Goal: Use online tool/utility: Use online tool/utility

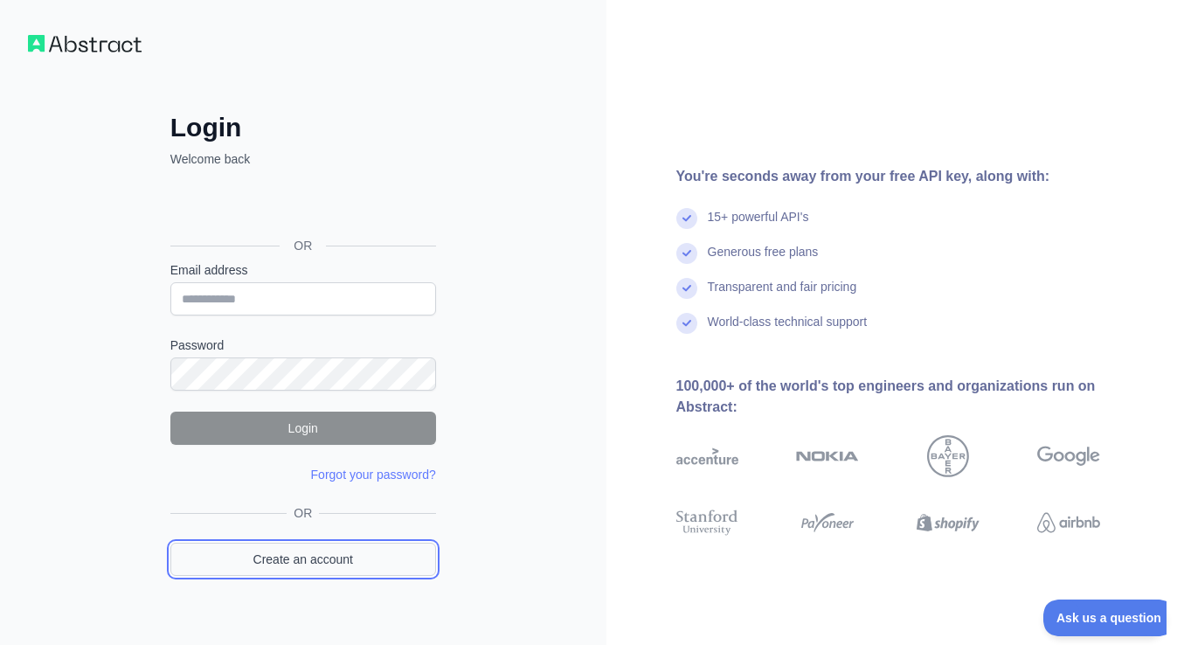
click at [342, 561] on link "Create an account" at bounding box center [303, 559] width 266 height 33
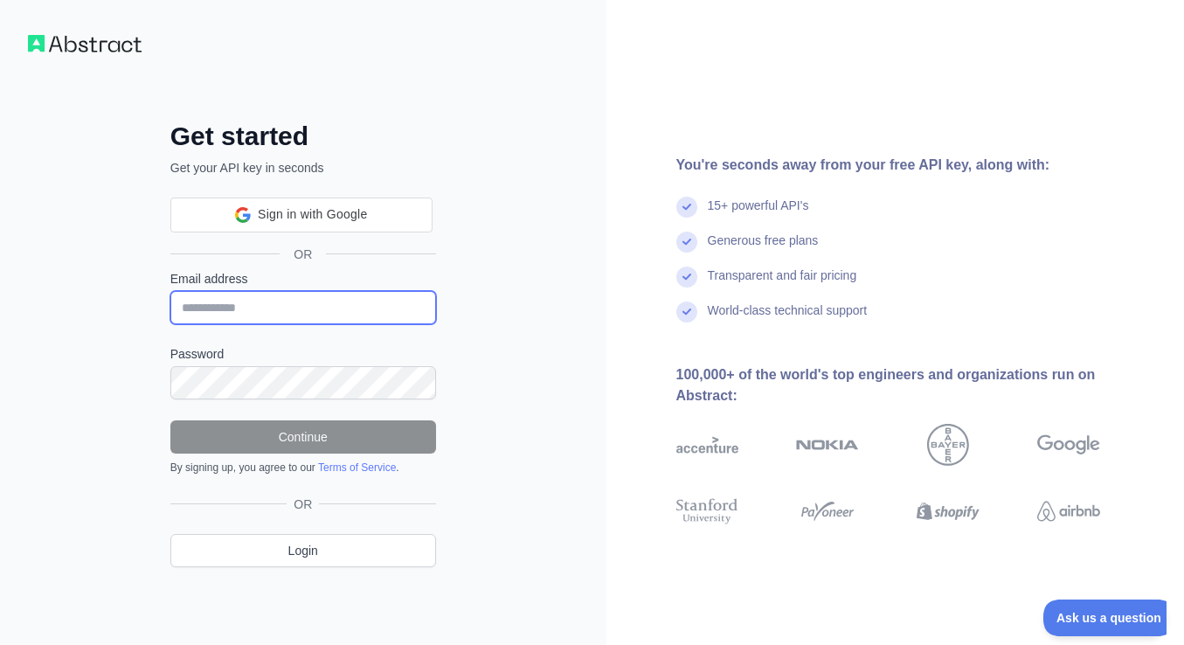
click at [336, 308] on input "Email address" at bounding box center [303, 307] width 266 height 33
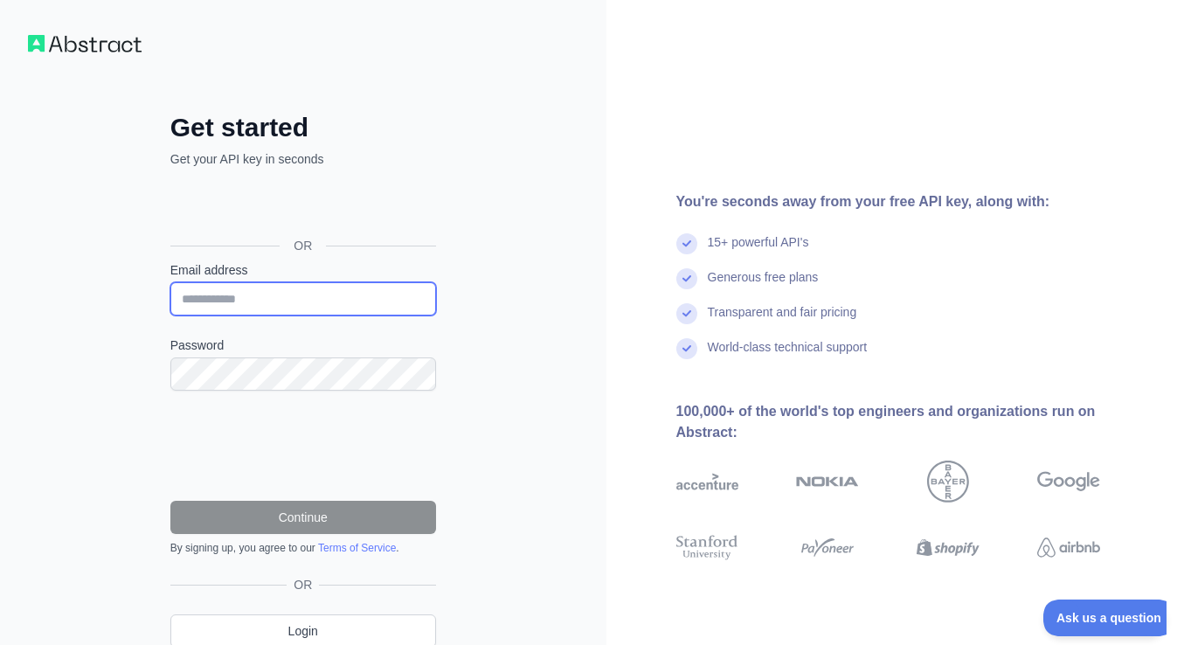
click at [262, 308] on input "Email address" at bounding box center [303, 298] width 266 height 33
type input "*"
type input "**********"
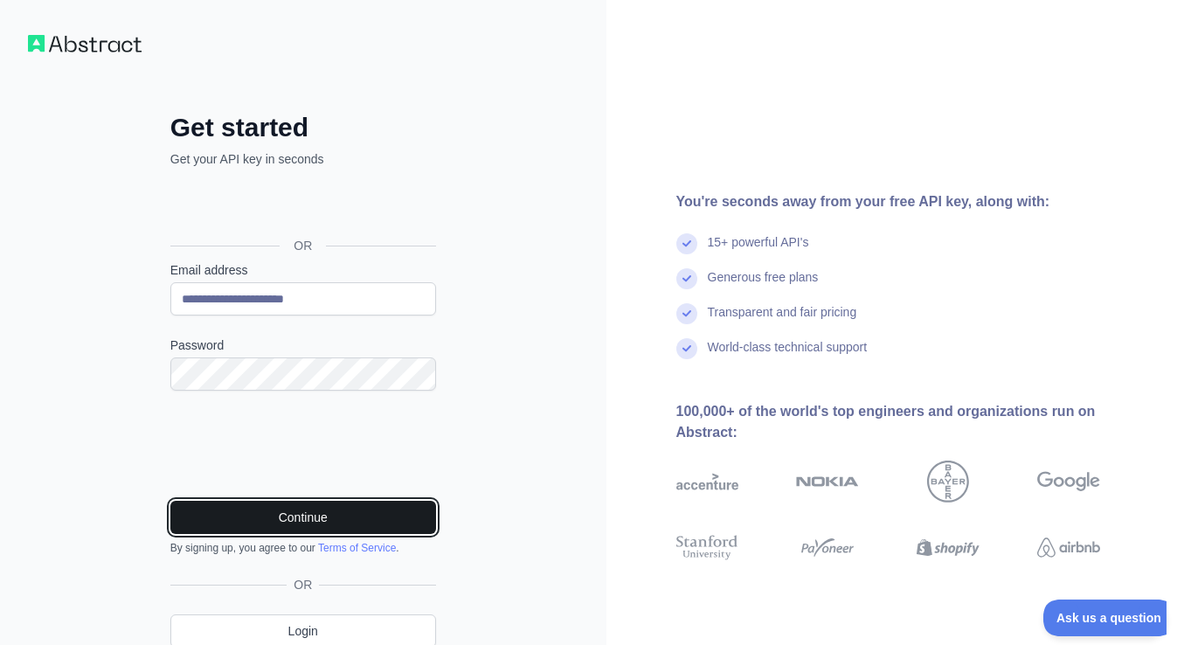
click at [279, 526] on button "Continue" at bounding box center [303, 517] width 266 height 33
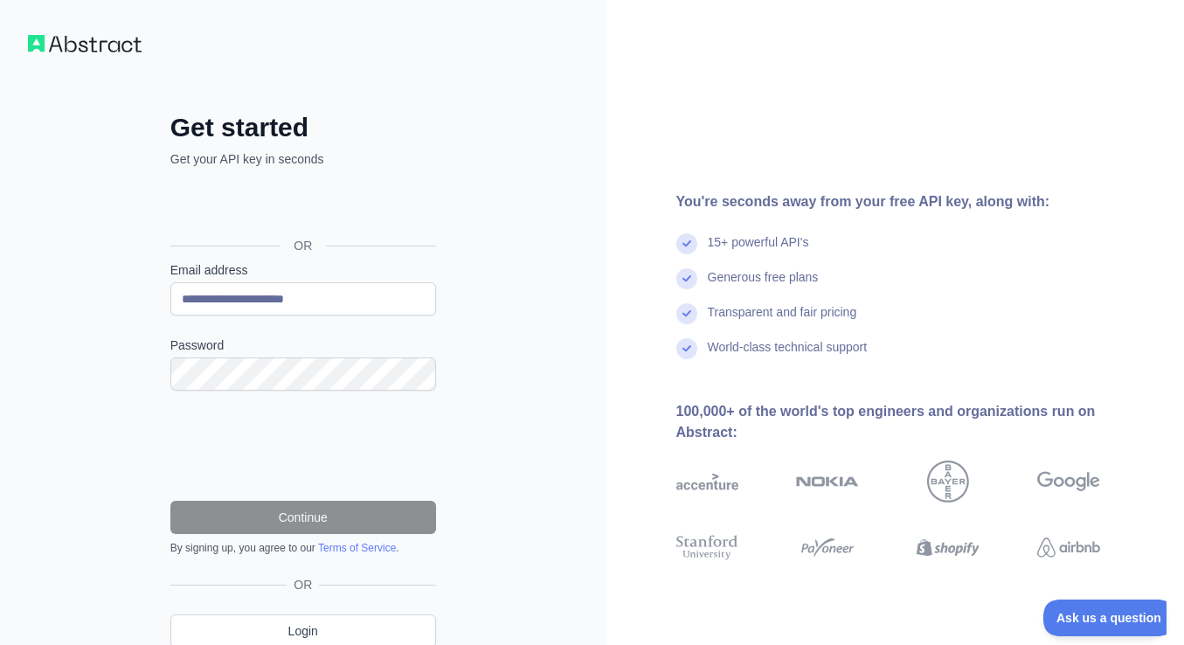
scroll to position [72, 0]
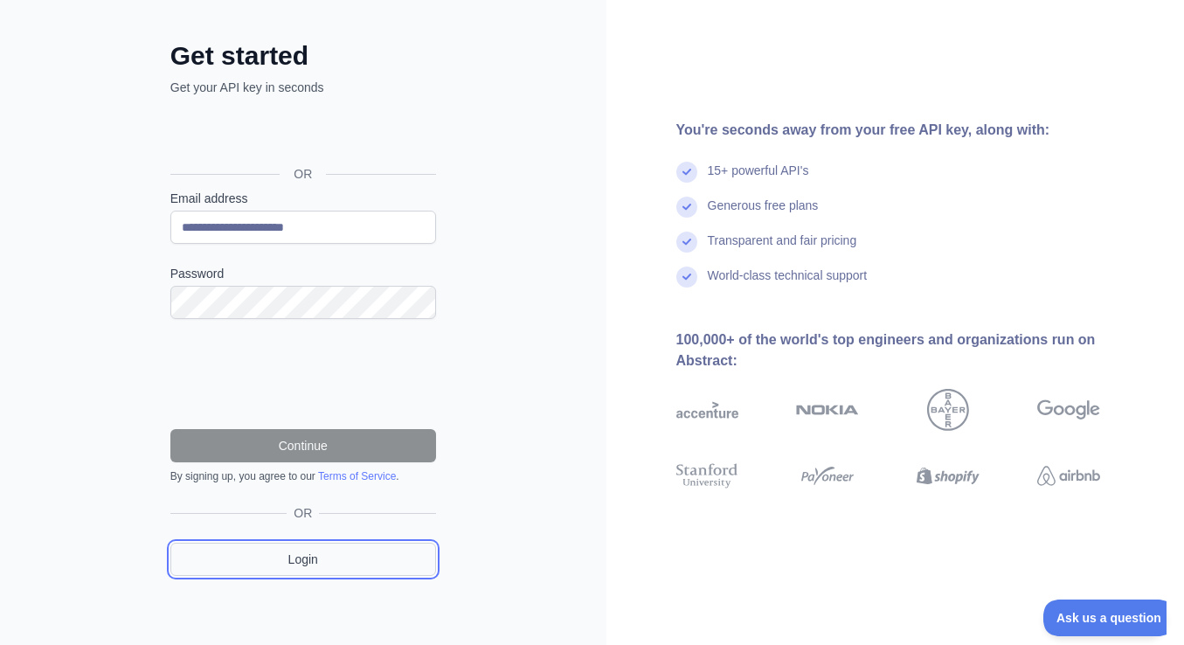
click at [386, 558] on link "Login" at bounding box center [303, 559] width 266 height 33
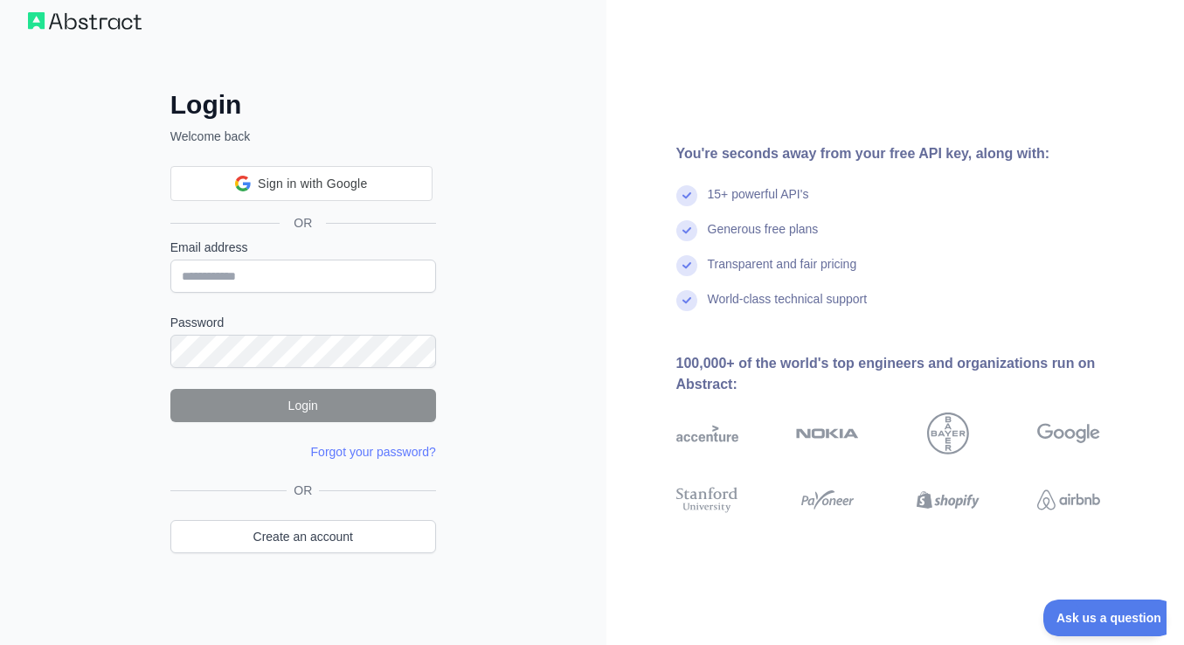
type input "**********"
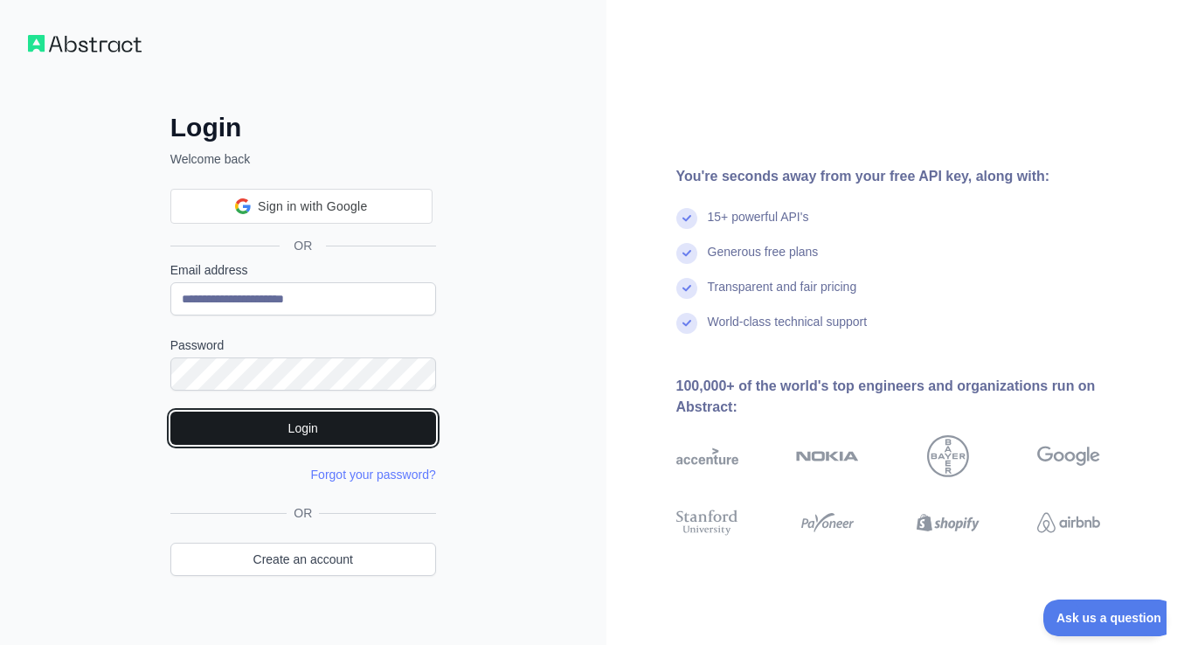
click at [299, 434] on button "Login" at bounding box center [303, 428] width 266 height 33
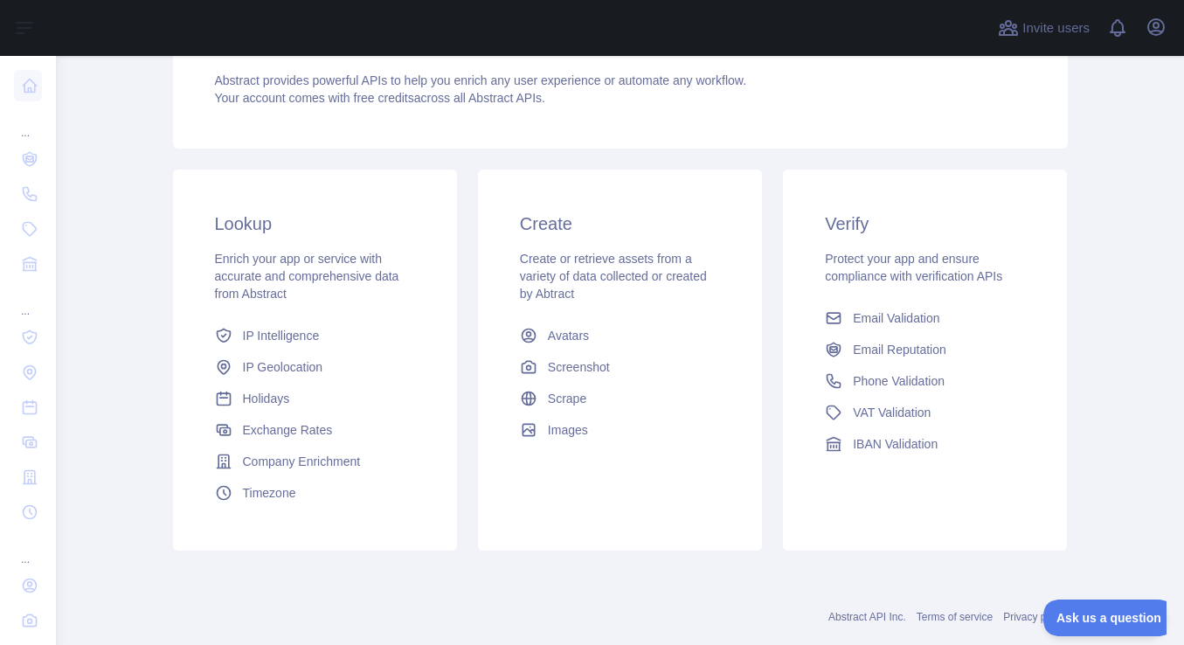
scroll to position [210, 0]
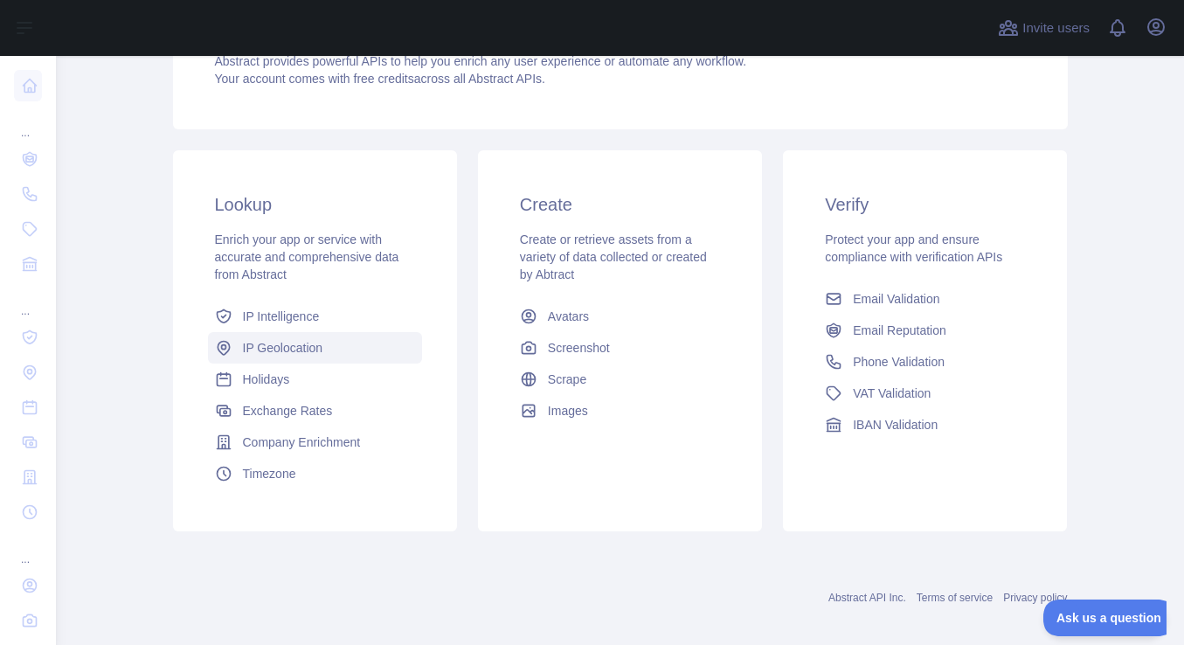
click at [311, 357] on link "IP Geolocation" at bounding box center [315, 347] width 214 height 31
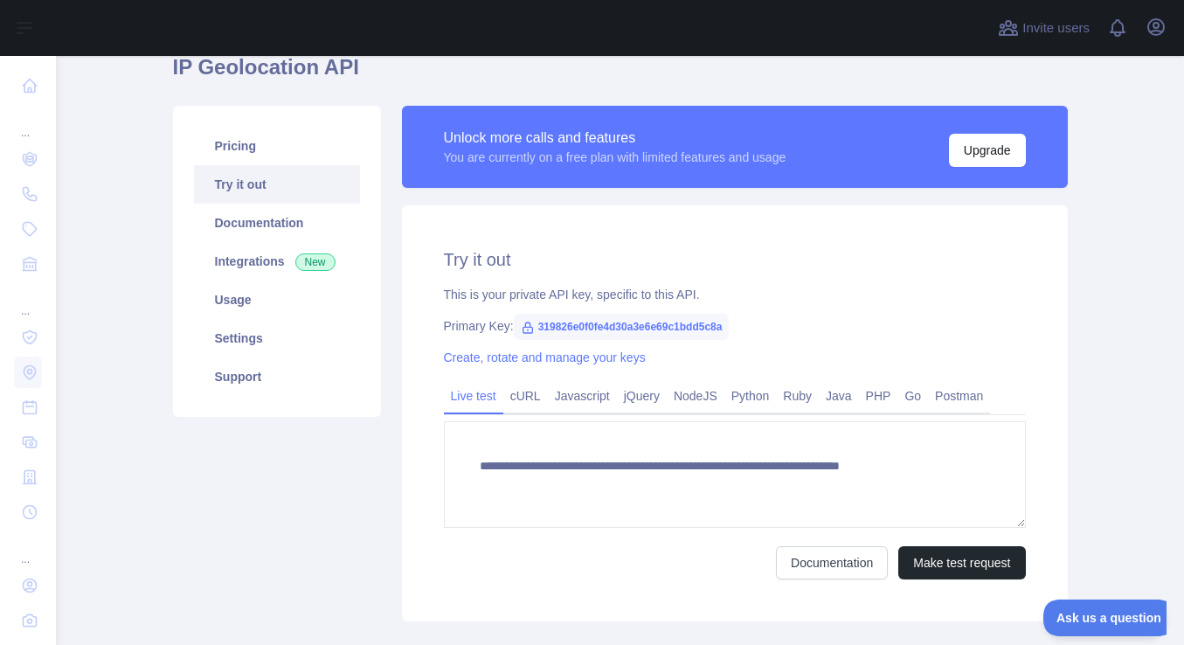
scroll to position [182, 0]
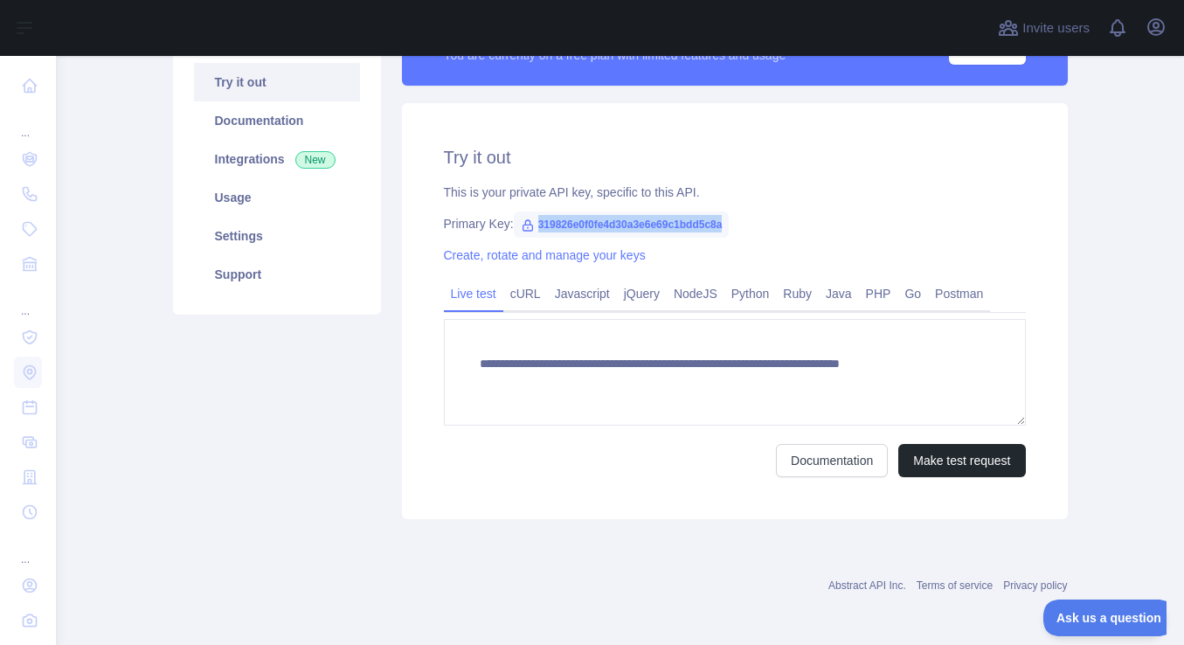
drag, startPoint x: 538, startPoint y: 224, endPoint x: 724, endPoint y: 225, distance: 185.3
click at [724, 225] on span "319826e0f0fe4d30a3e6e69c1bdd5c8a" at bounding box center [622, 224] width 216 height 26
copy span "319826e0f0fe4d30a3e6e69c1bdd5c8a"
type textarea "**********"
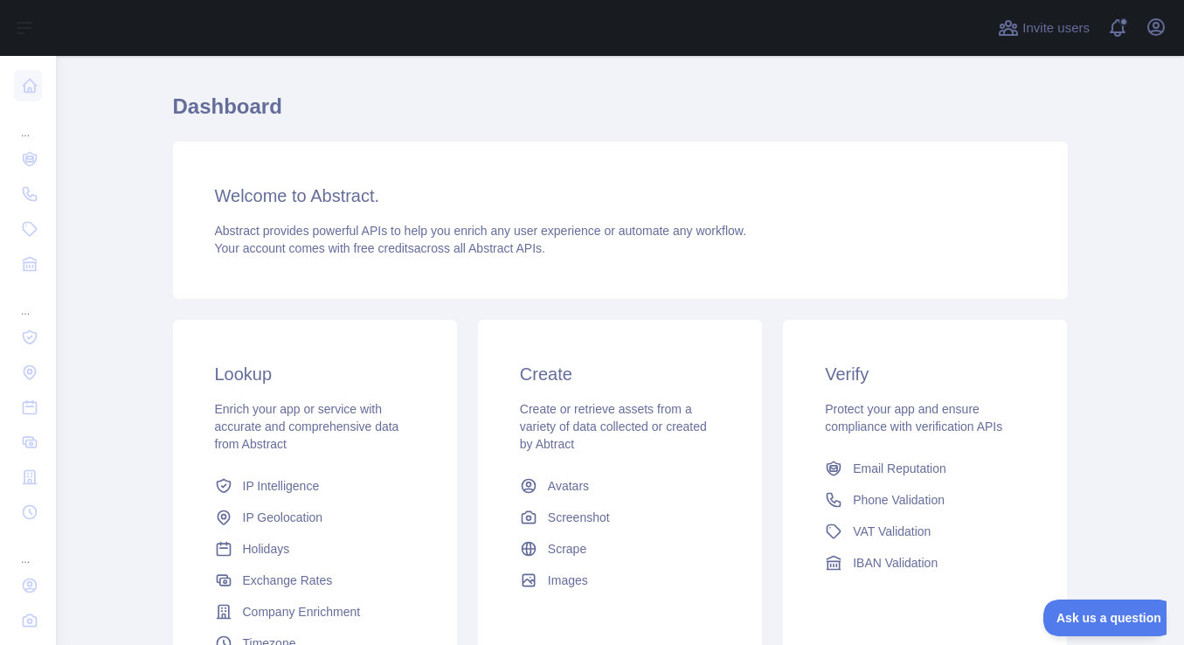
scroll to position [105, 0]
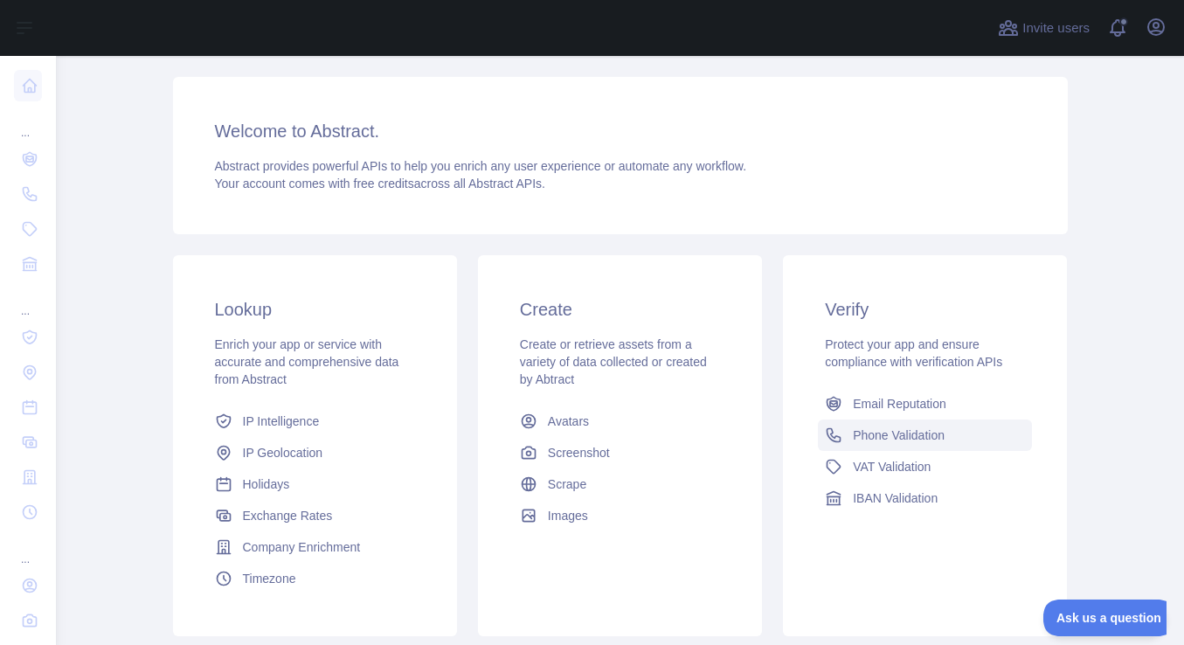
click at [884, 440] on span "Phone Validation" at bounding box center [899, 434] width 92 height 17
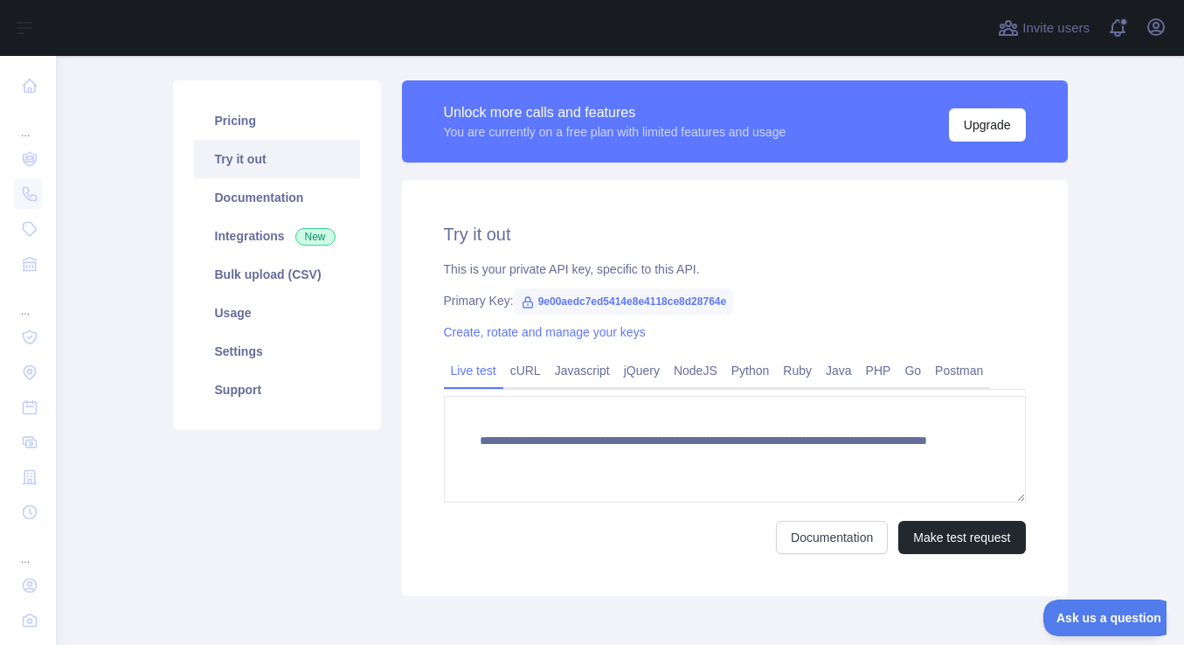
scroll to position [19, 0]
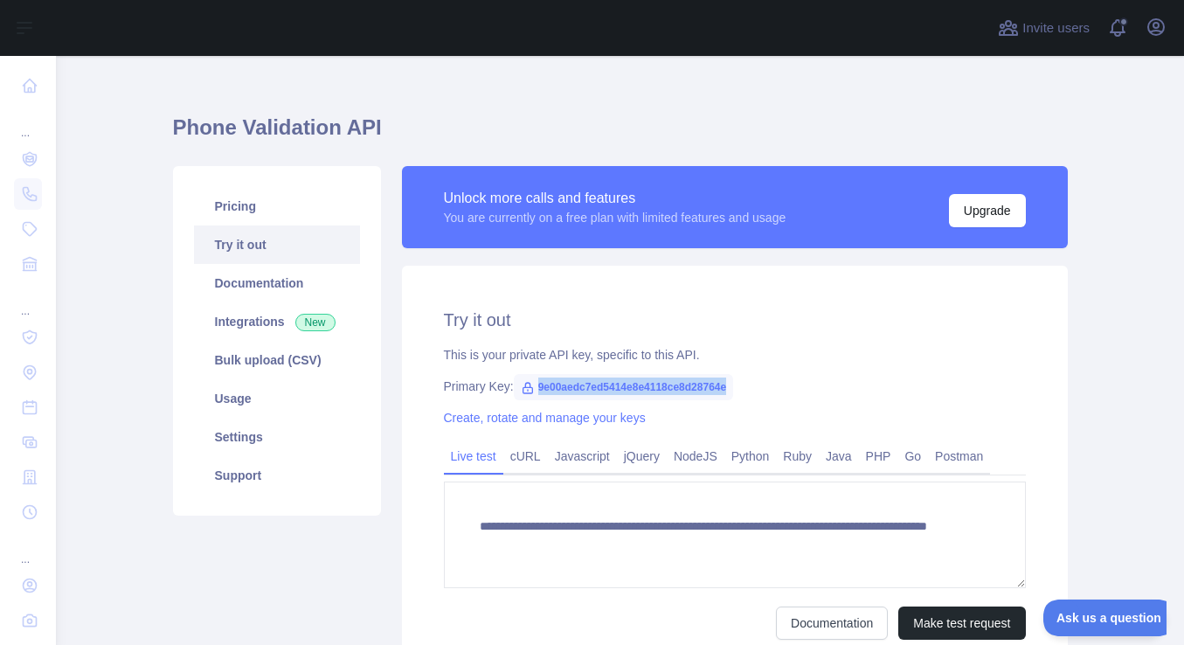
drag, startPoint x: 538, startPoint y: 384, endPoint x: 723, endPoint y: 390, distance: 184.5
click at [723, 390] on span "9e00aedc7ed5414e8e4118ce8d28764e" at bounding box center [624, 387] width 220 height 26
copy span "9e00aedc7ed5414e8e4118ce8d28764e"
click at [1165, 36] on icon "button" at bounding box center [1156, 27] width 21 height 21
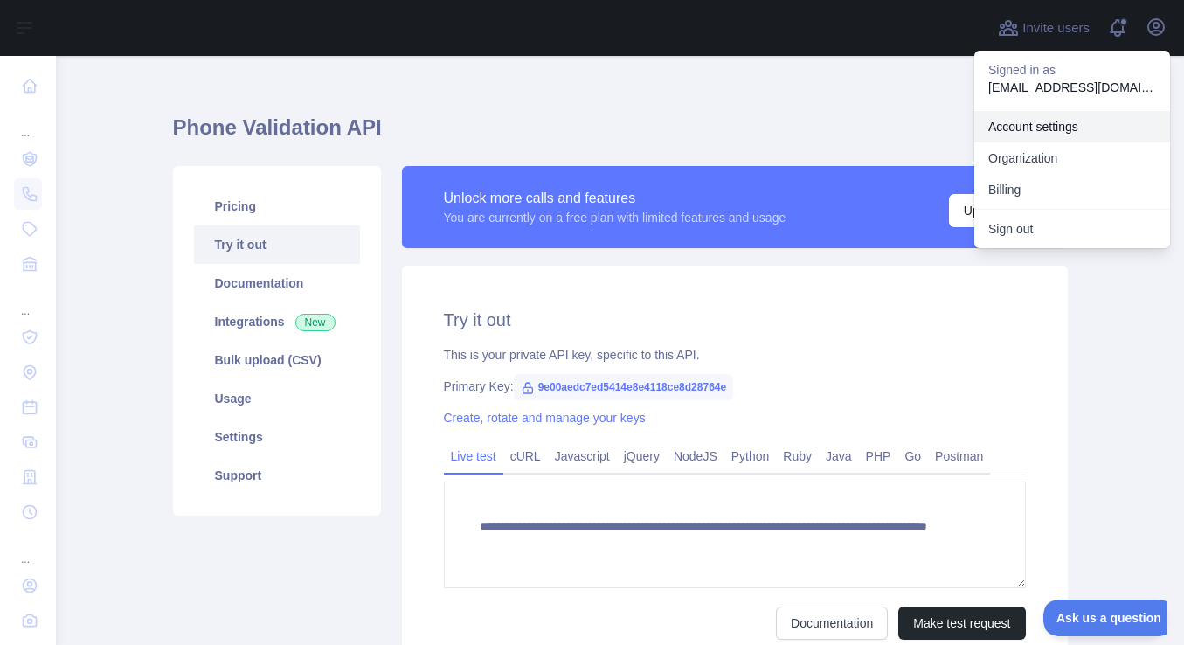
click at [1031, 134] on link "Account settings" at bounding box center [1072, 126] width 196 height 31
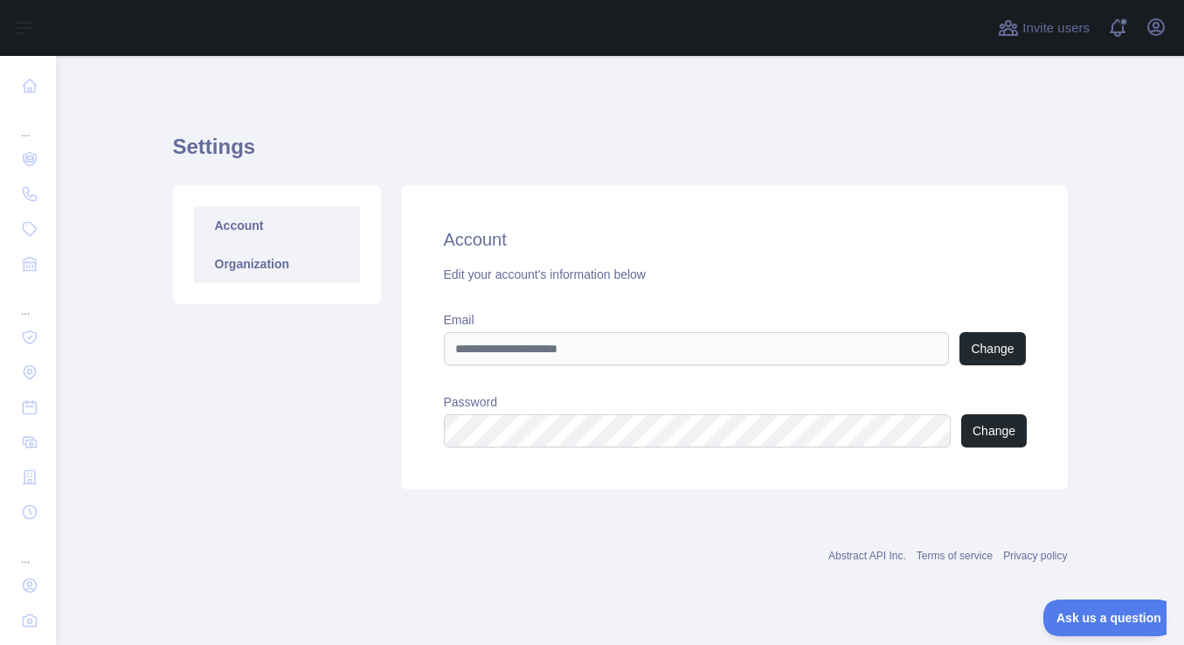
click at [292, 272] on link "Organization" at bounding box center [277, 264] width 166 height 38
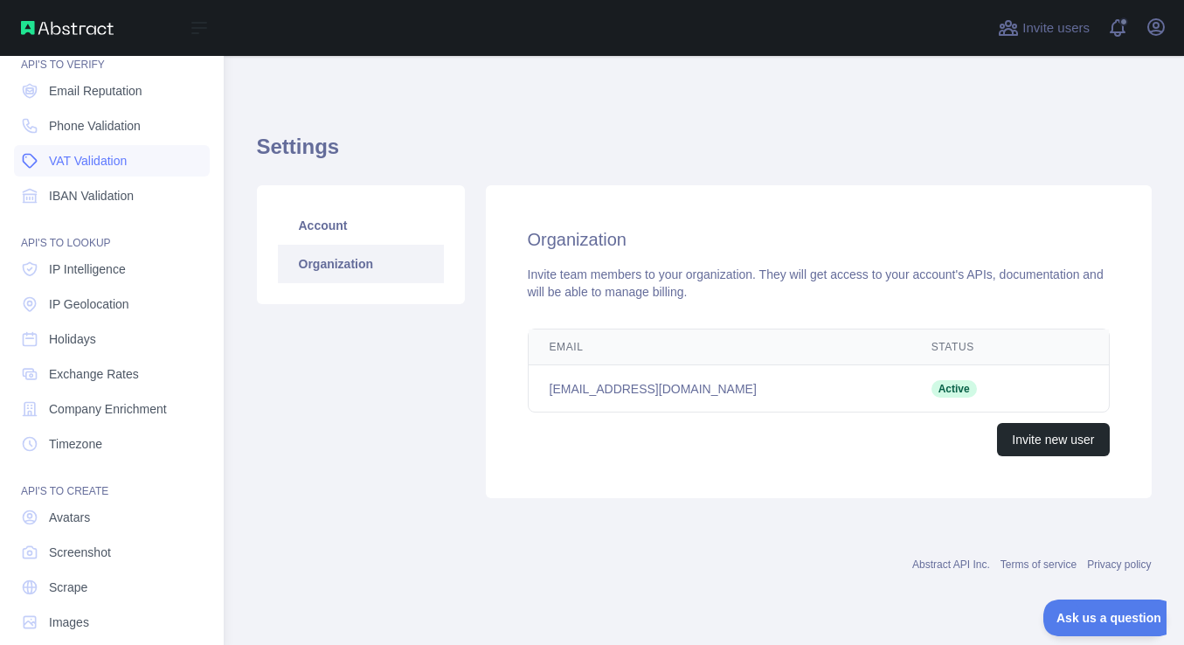
scroll to position [89, 0]
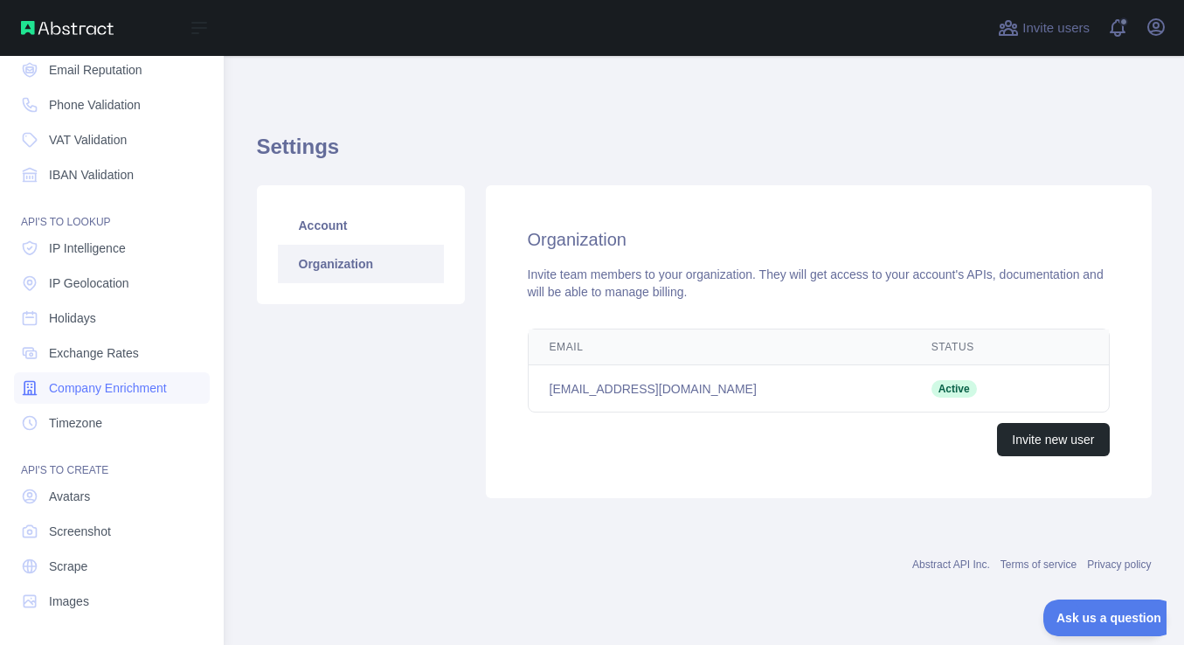
click at [111, 394] on span "Company Enrichment" at bounding box center [108, 387] width 118 height 17
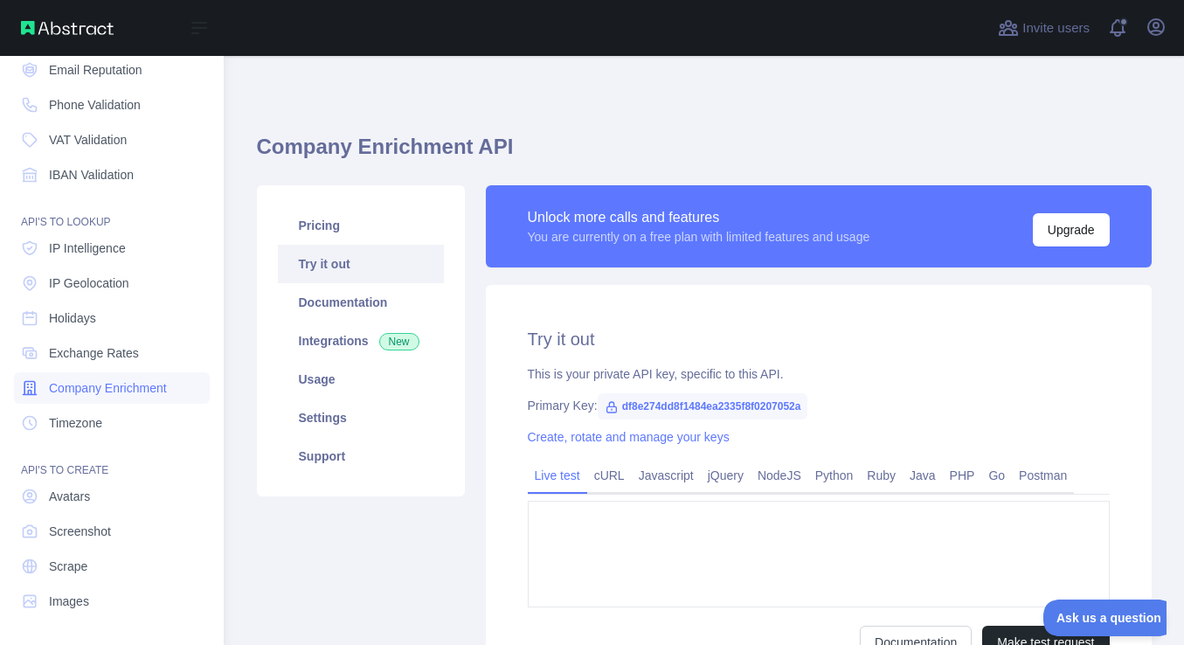
type textarea "**********"
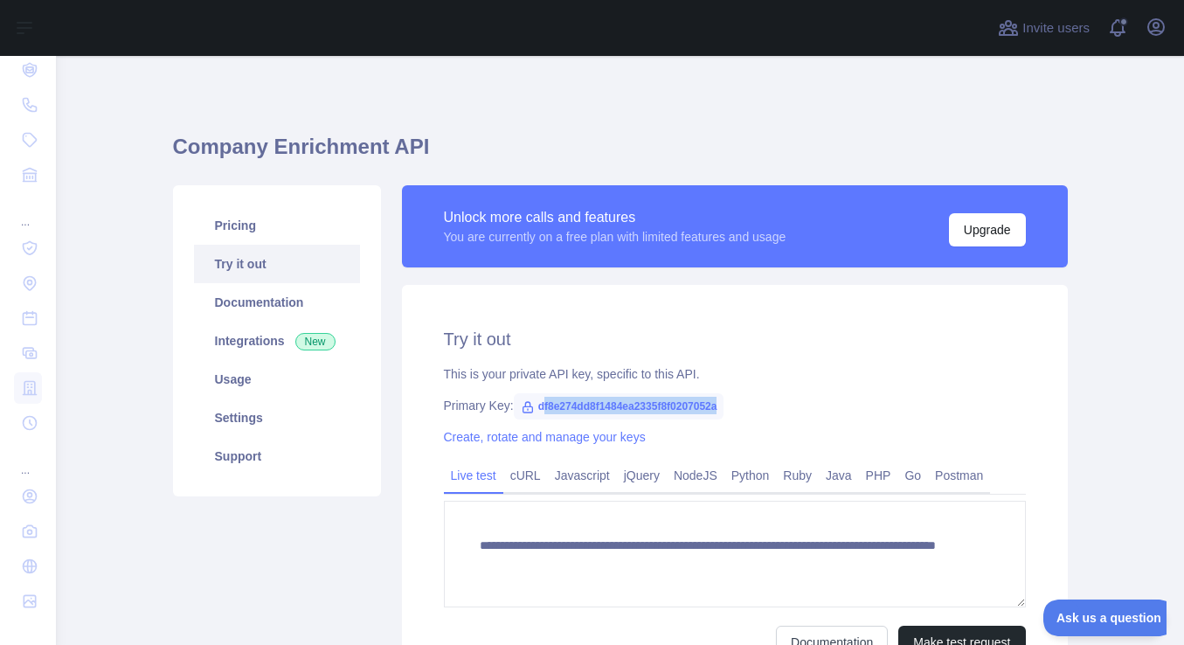
drag, startPoint x: 539, startPoint y: 403, endPoint x: 724, endPoint y: 407, distance: 184.4
click at [724, 407] on span "df8e274dd8f1484ea2335f8f0207052a" at bounding box center [619, 406] width 211 height 26
drag, startPoint x: 530, startPoint y: 415, endPoint x: 539, endPoint y: 410, distance: 10.2
click at [539, 411] on span "df8e274dd8f1484ea2335f8f0207052a" at bounding box center [619, 406] width 211 height 26
click at [532, 405] on icon at bounding box center [528, 407] width 14 height 14
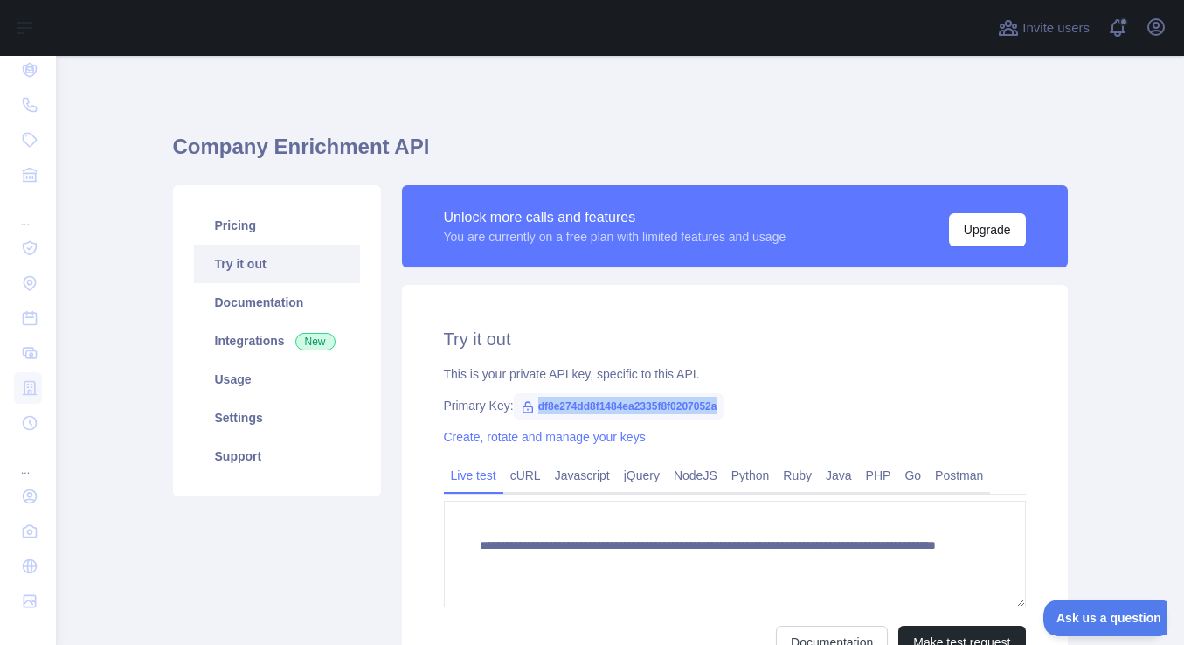
drag, startPoint x: 537, startPoint y: 403, endPoint x: 720, endPoint y: 405, distance: 183.5
click at [720, 405] on span "df8e274dd8f1484ea2335f8f0207052a" at bounding box center [619, 406] width 211 height 26
copy span "df8e274dd8f1484ea2335f8f0207052a"
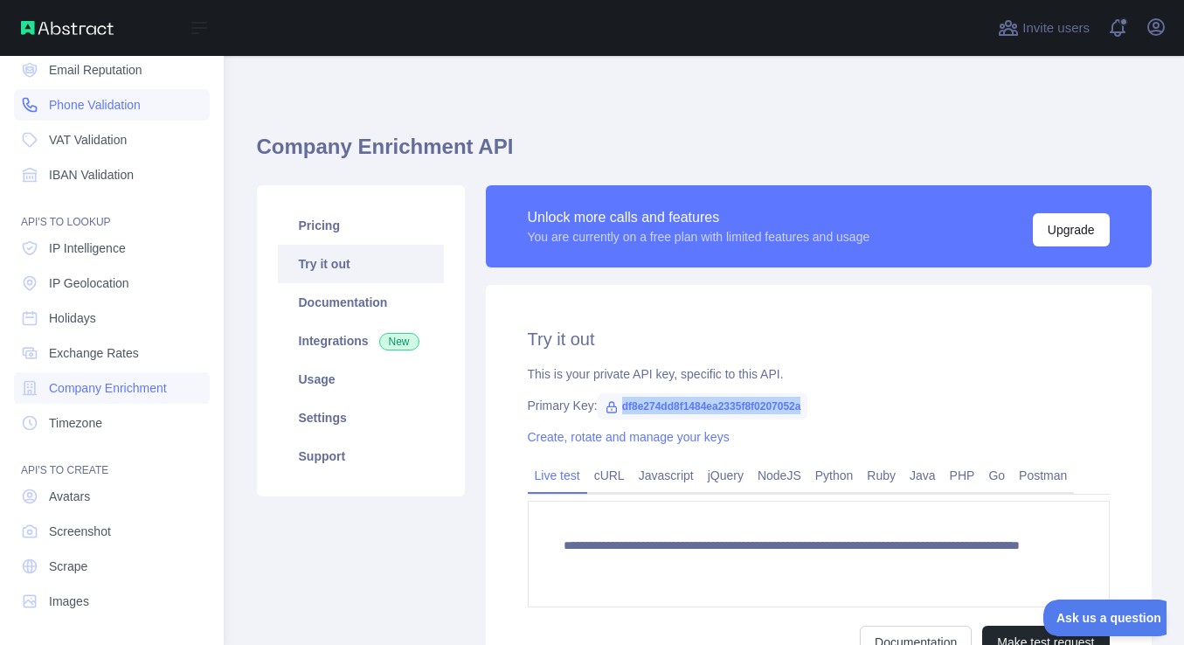
click at [102, 118] on link "Phone Validation" at bounding box center [112, 104] width 196 height 31
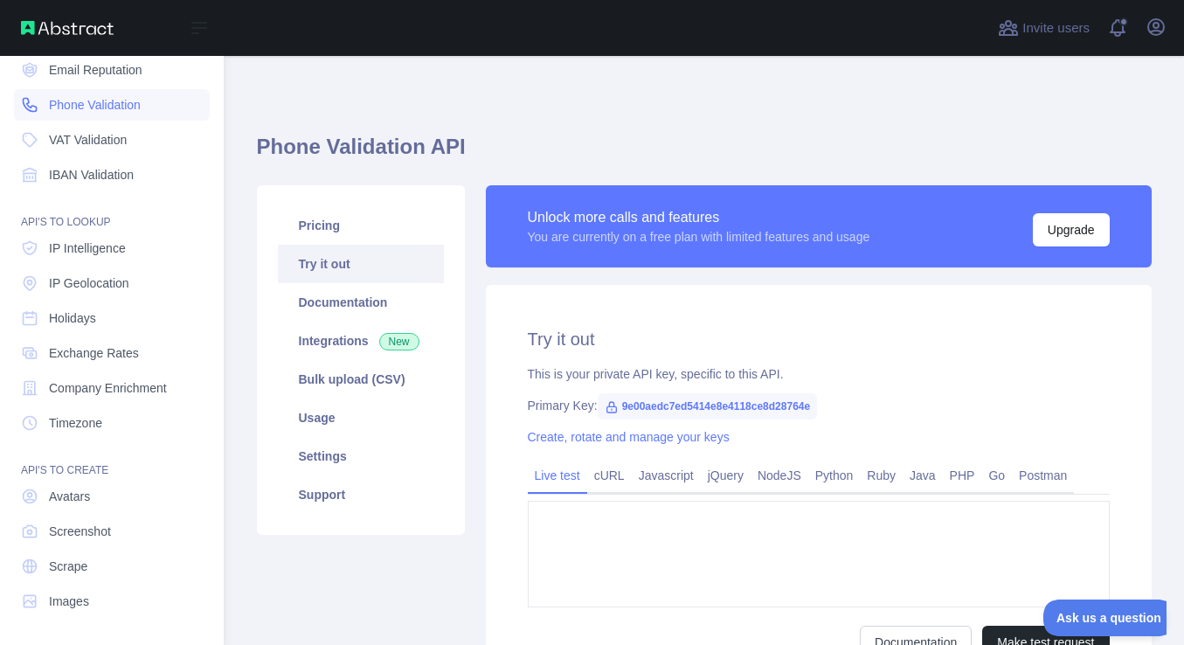
type textarea "**********"
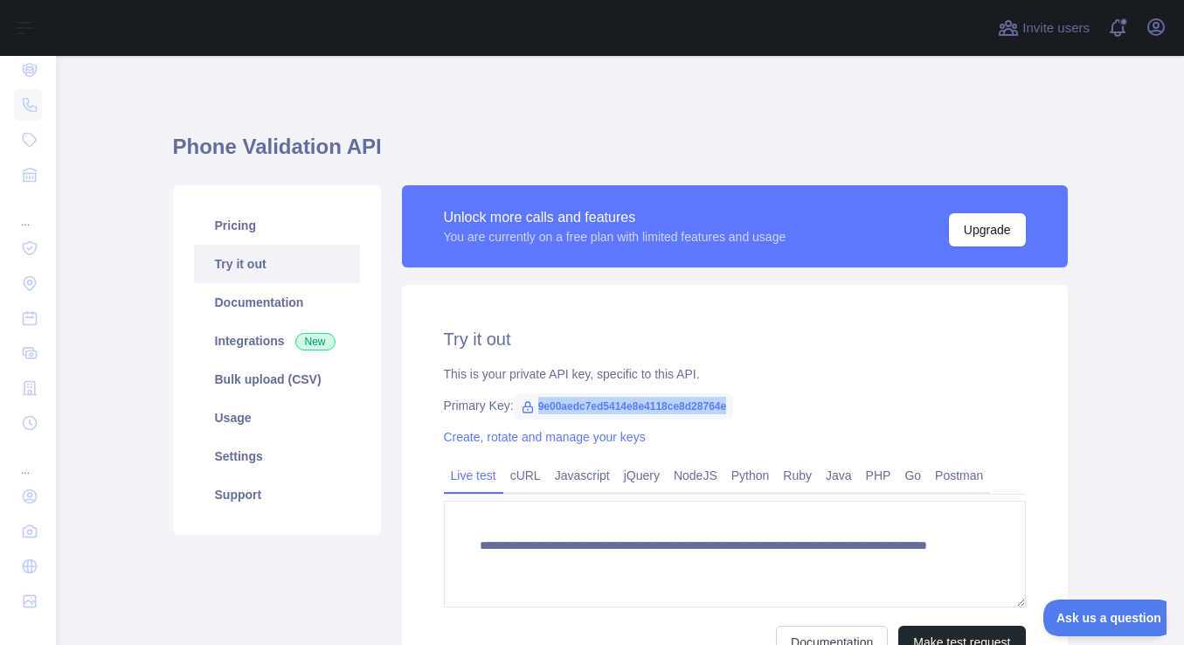
drag, startPoint x: 538, startPoint y: 405, endPoint x: 725, endPoint y: 409, distance: 187.0
click at [725, 409] on span "9e00aedc7ed5414e8e4118ce8d28764e" at bounding box center [624, 406] width 220 height 26
copy span "9e00aedc7ed5414e8e4118ce8d28764e"
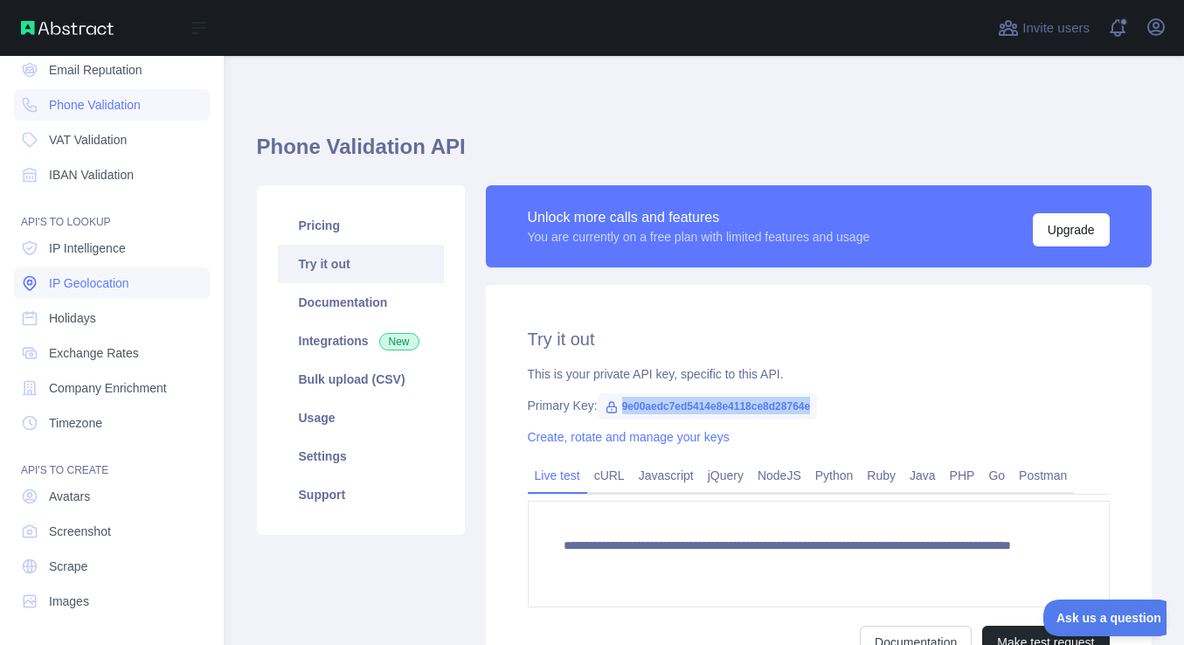
click at [103, 288] on span "IP Geolocation" at bounding box center [89, 282] width 80 height 17
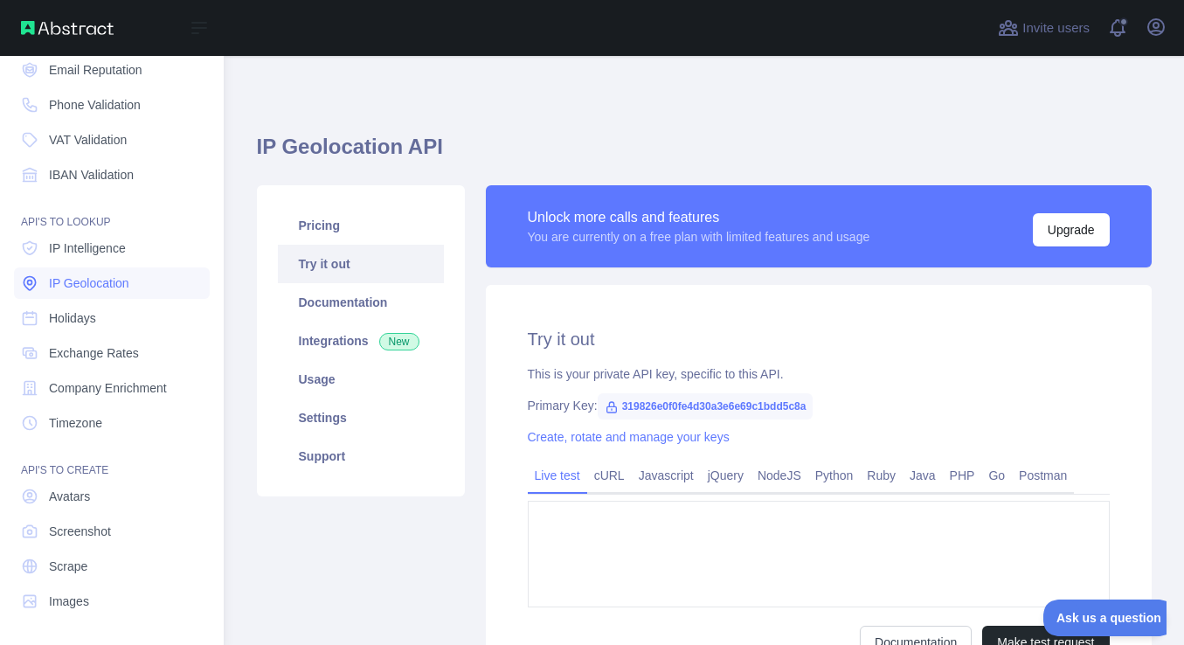
type textarea "**********"
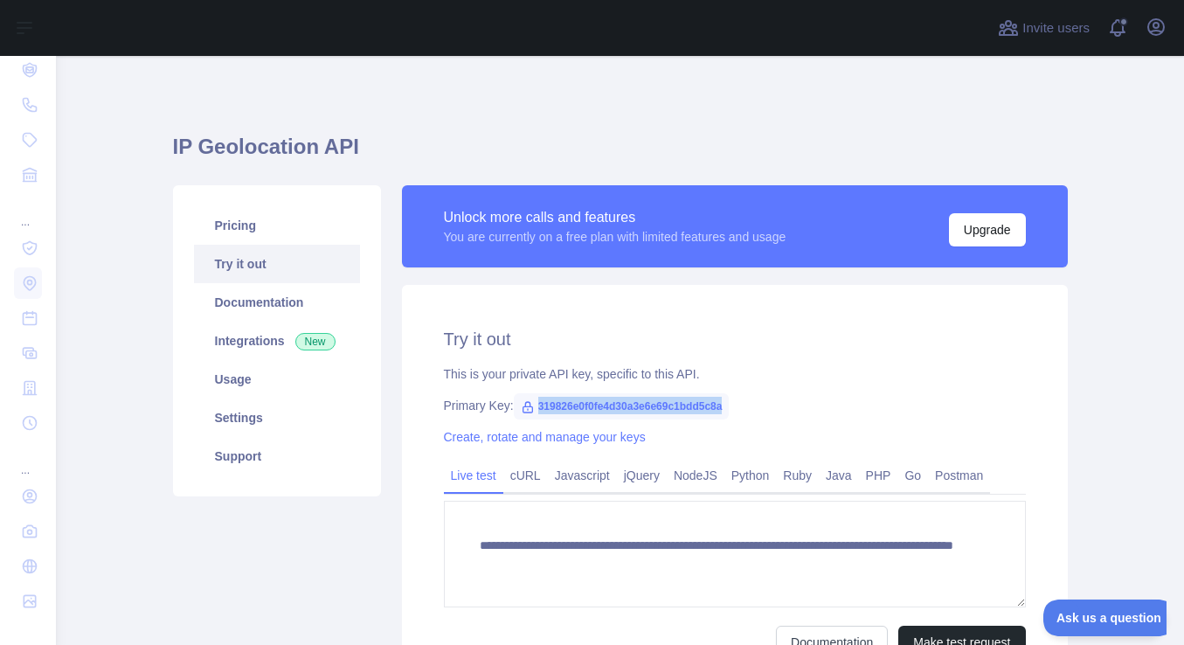
drag, startPoint x: 538, startPoint y: 404, endPoint x: 721, endPoint y: 411, distance: 182.8
click at [721, 411] on span "319826e0f0fe4d30a3e6e69c1bdd5c8a" at bounding box center [622, 406] width 216 height 26
copy span "319826e0f0fe4d30a3e6e69c1bdd5c8a"
